Goal: Find specific page/section: Find specific page/section

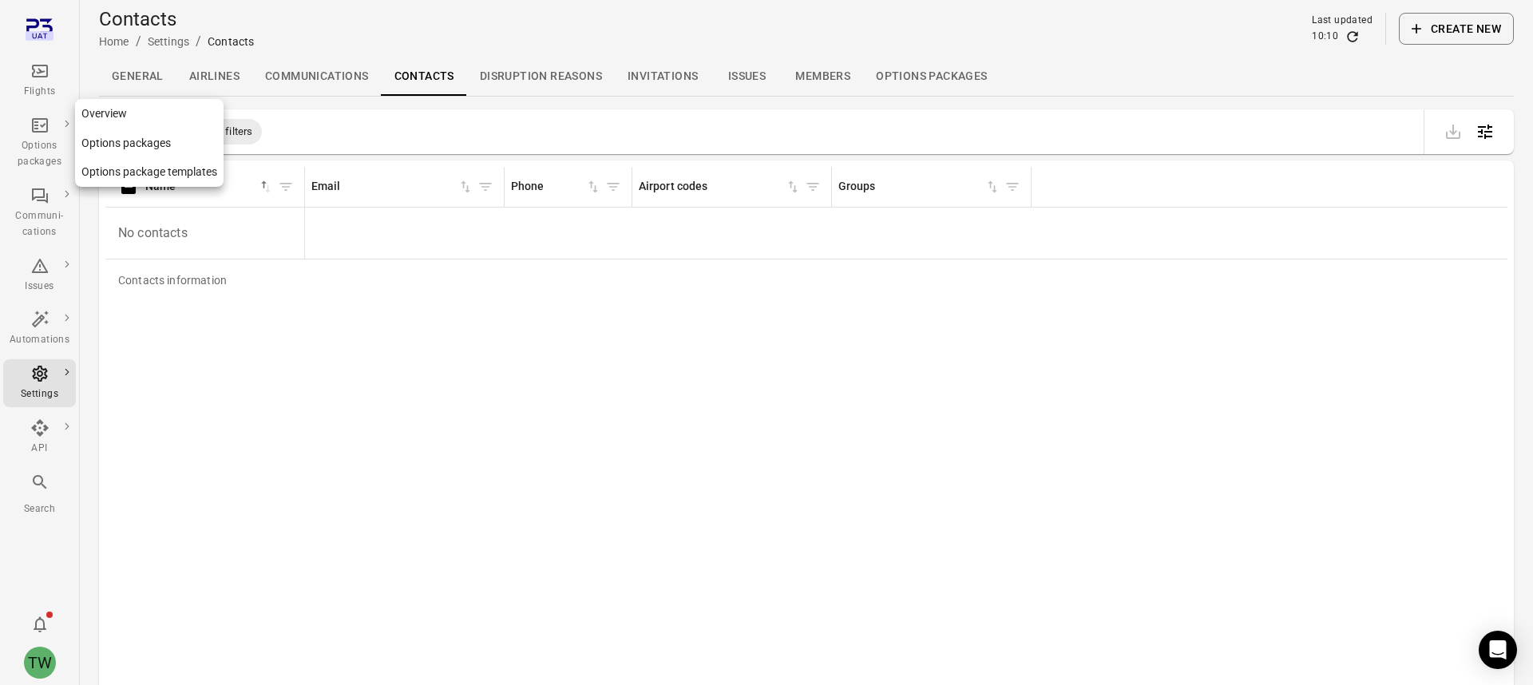
click at [54, 127] on div "Options packages" at bounding box center [40, 143] width 60 height 54
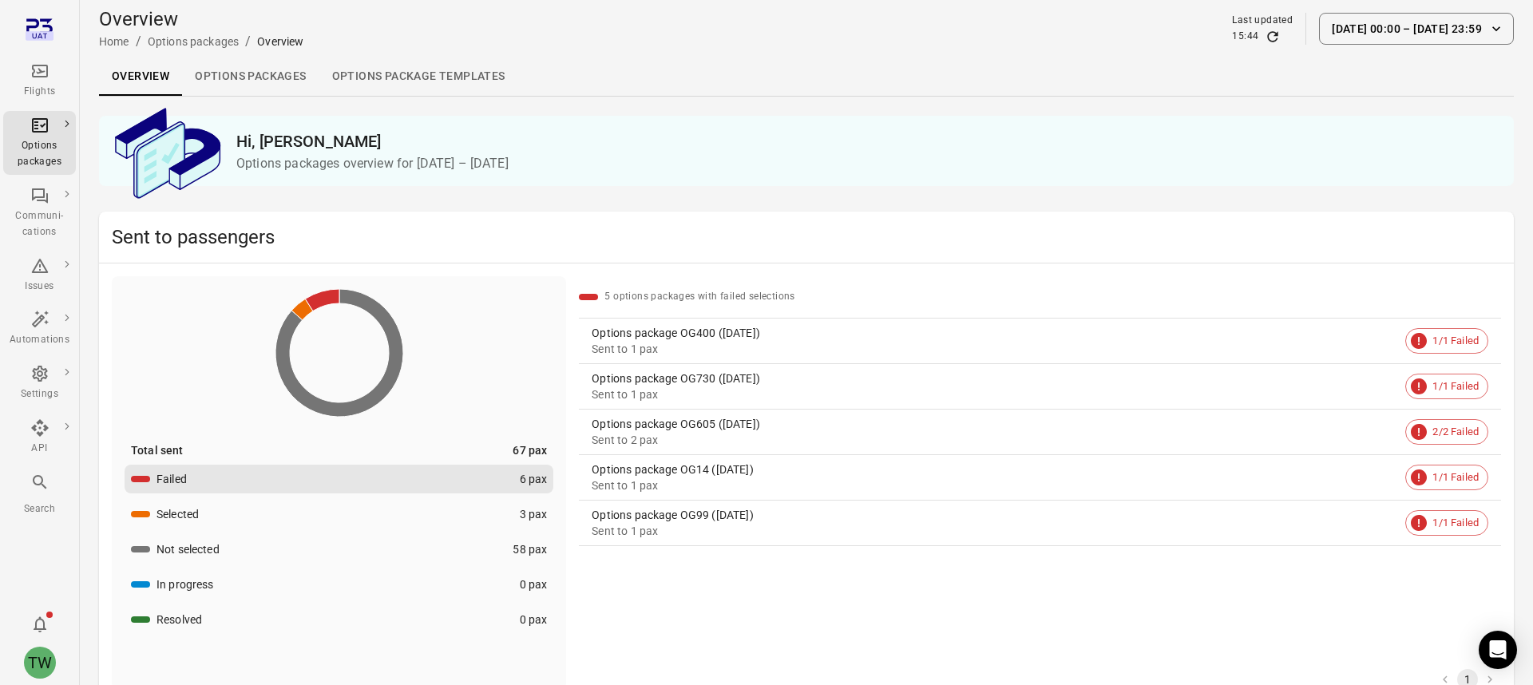
click at [242, 75] on link "Options packages" at bounding box center [250, 76] width 137 height 38
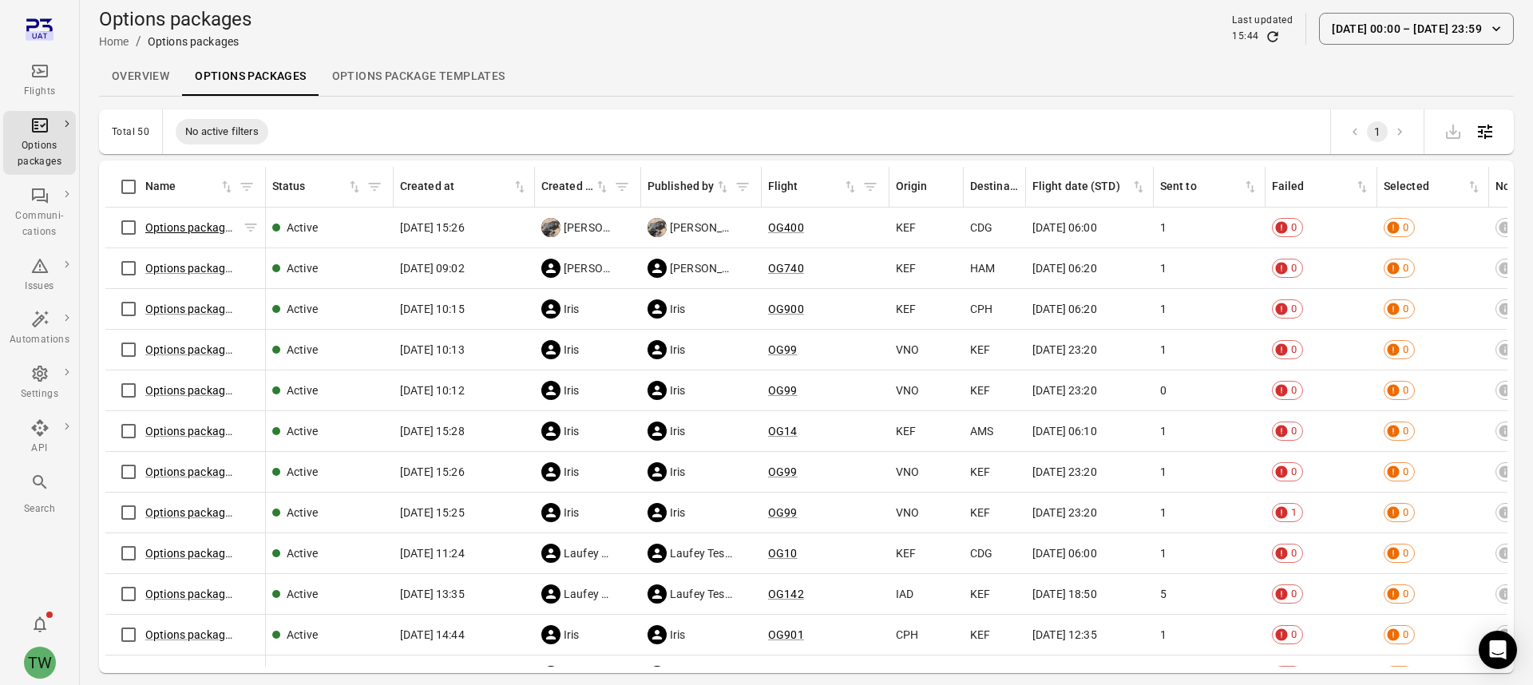
click at [186, 229] on link "Options package OG400 ([DATE])" at bounding box center [229, 227] width 168 height 13
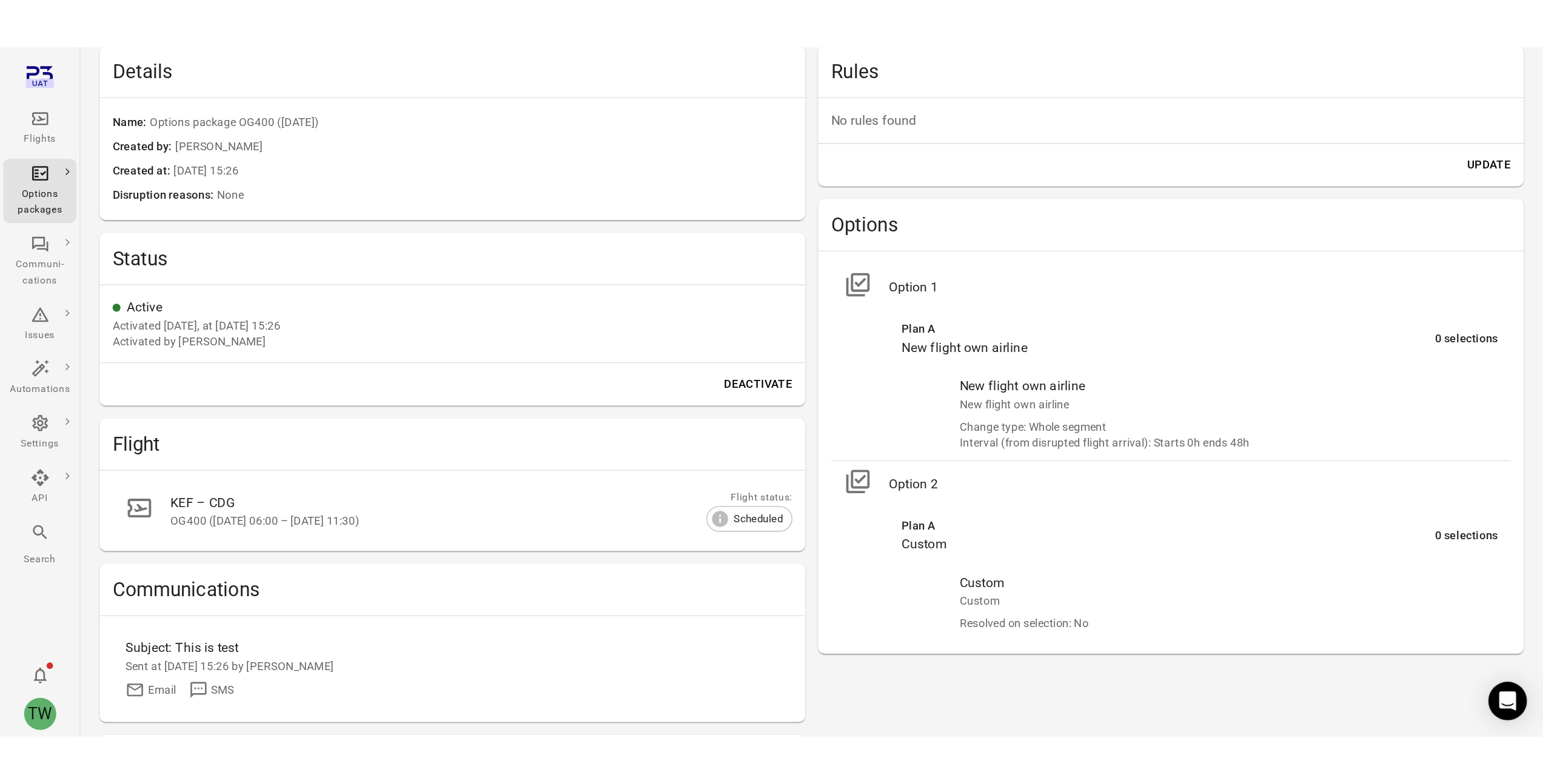
scroll to position [159, 0]
